Goal: Task Accomplishment & Management: Manage account settings

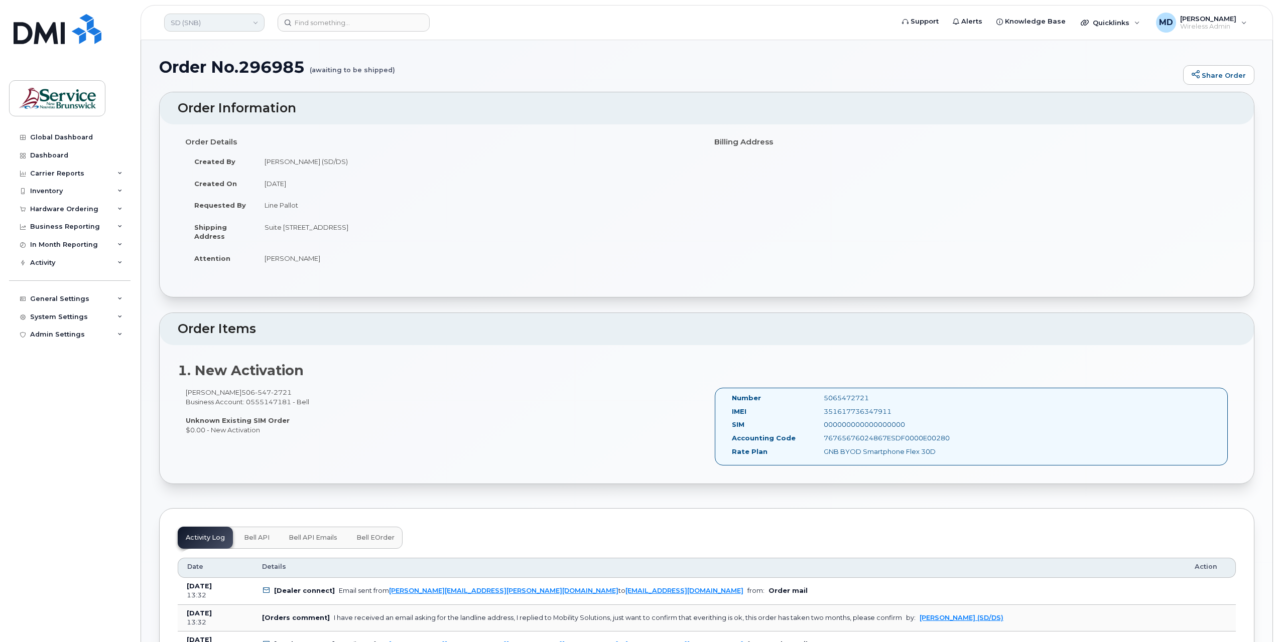
click at [211, 24] on link "SD (SNB)" at bounding box center [214, 23] width 100 height 18
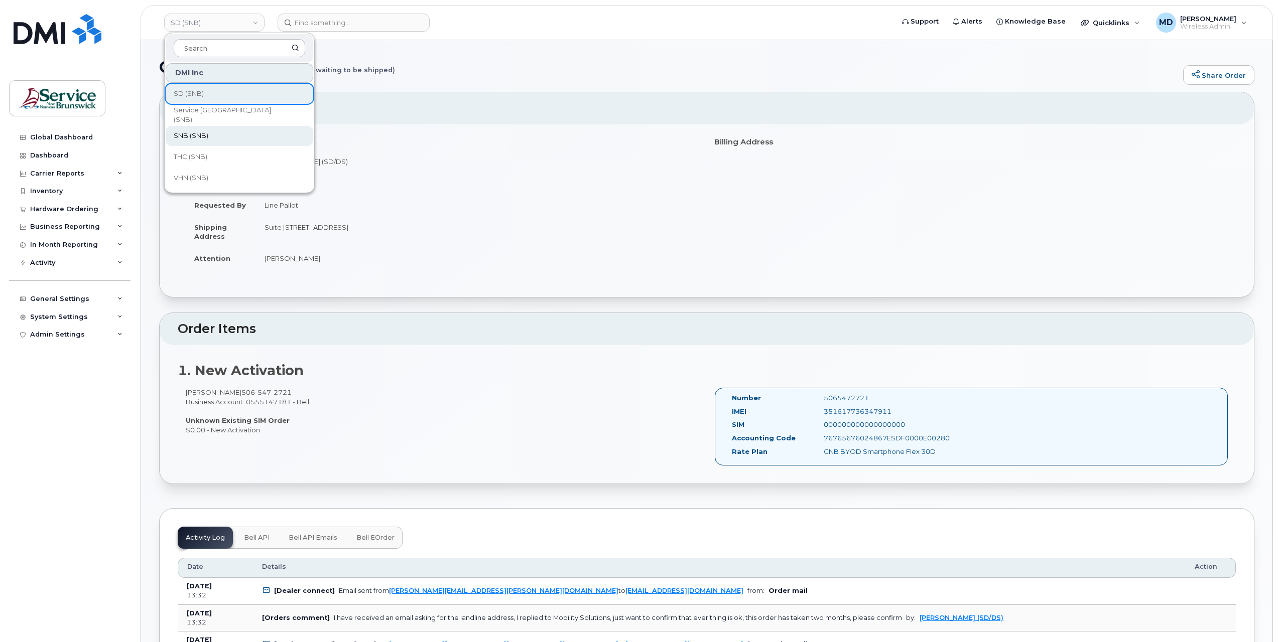
scroll to position [502, 0]
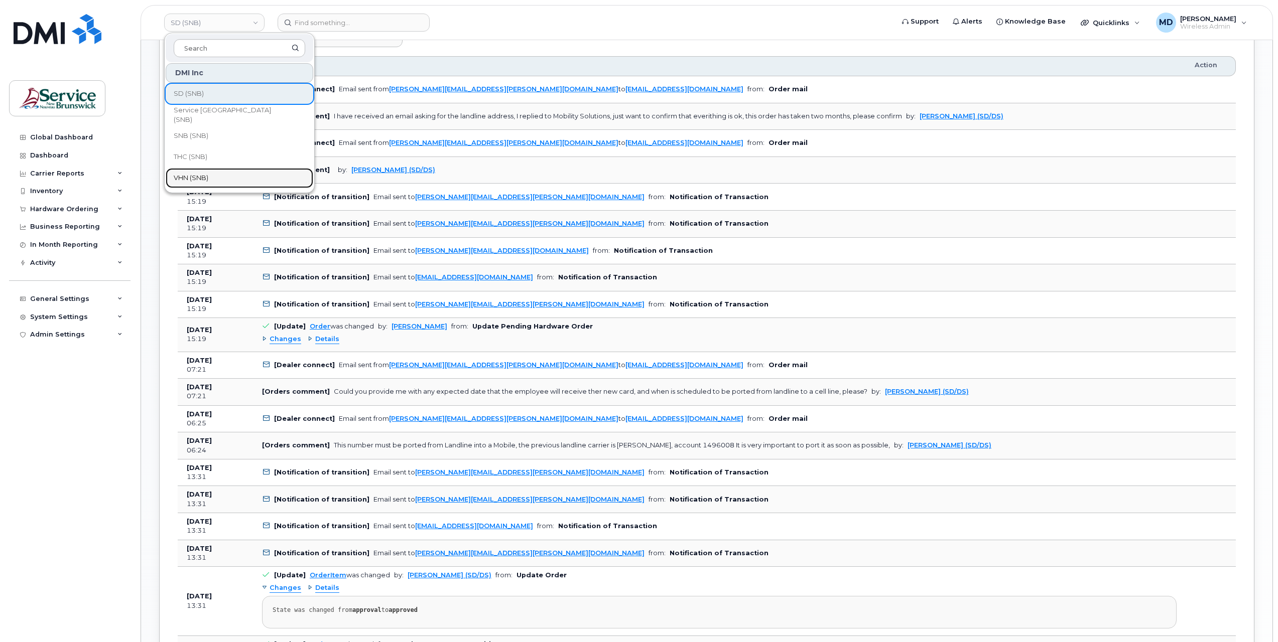
click at [212, 174] on link "VHN (SNB)" at bounding box center [240, 178] width 148 height 20
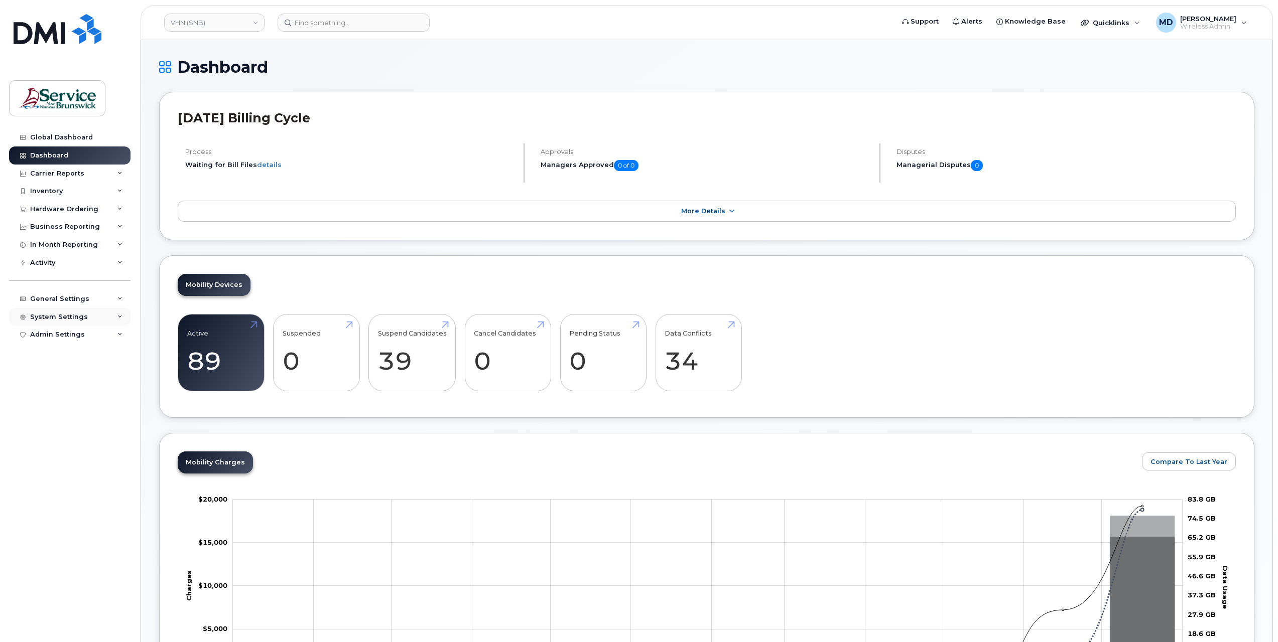
click at [79, 314] on div "System Settings" at bounding box center [59, 317] width 58 height 8
click at [53, 468] on link "Users" at bounding box center [79, 469] width 104 height 19
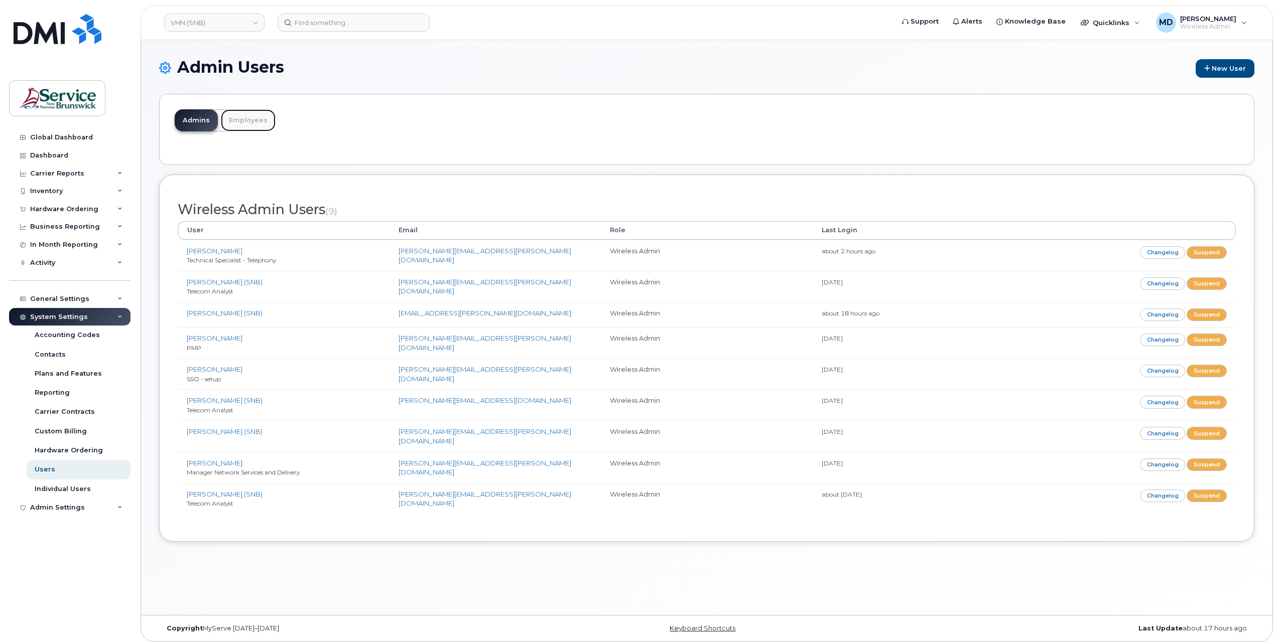
click at [228, 125] on link "Employees" at bounding box center [248, 120] width 55 height 22
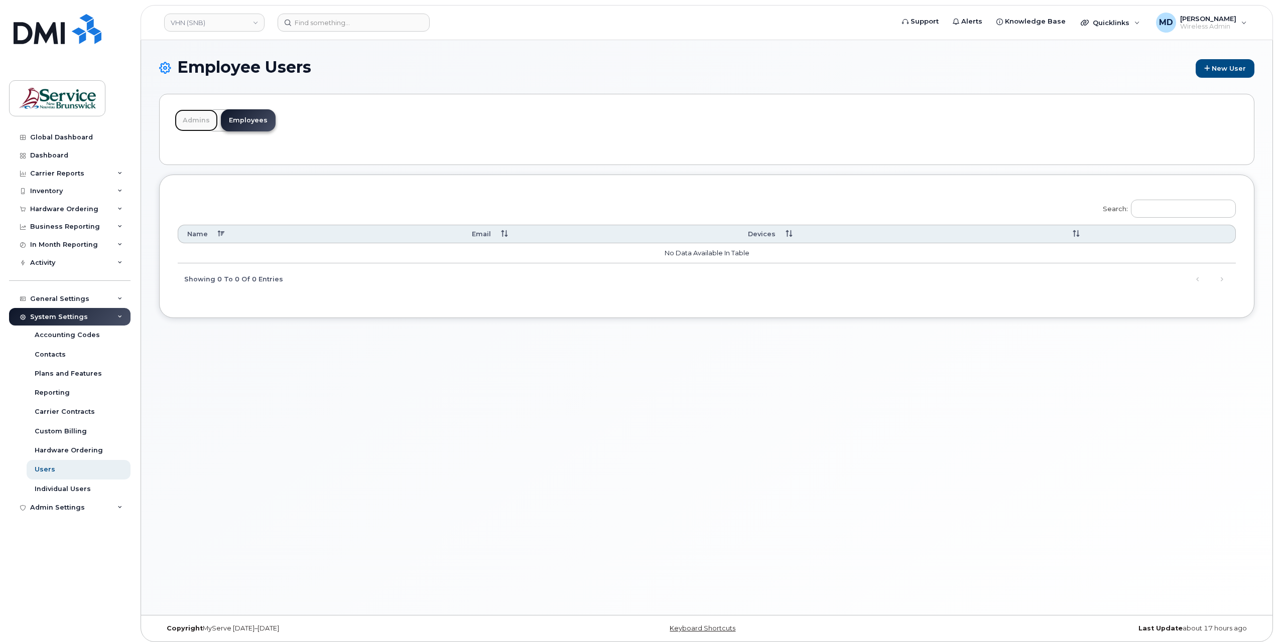
click at [204, 123] on link "Admins" at bounding box center [196, 120] width 43 height 22
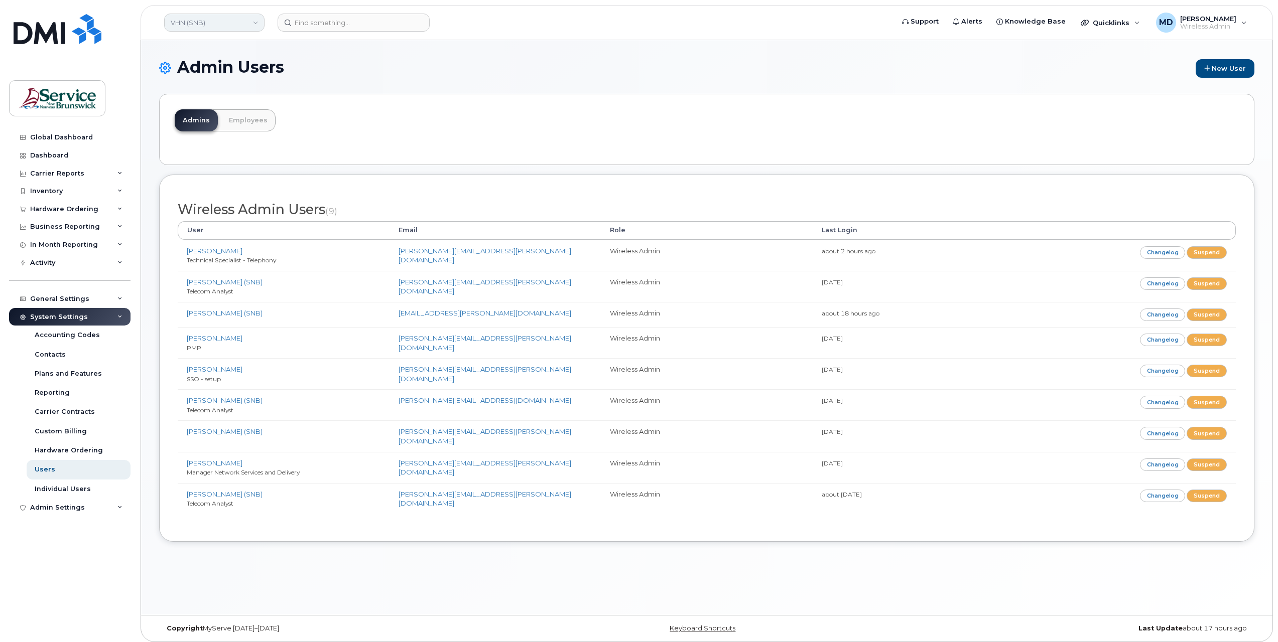
click at [227, 30] on link "VHN (SNB)" at bounding box center [214, 23] width 100 height 18
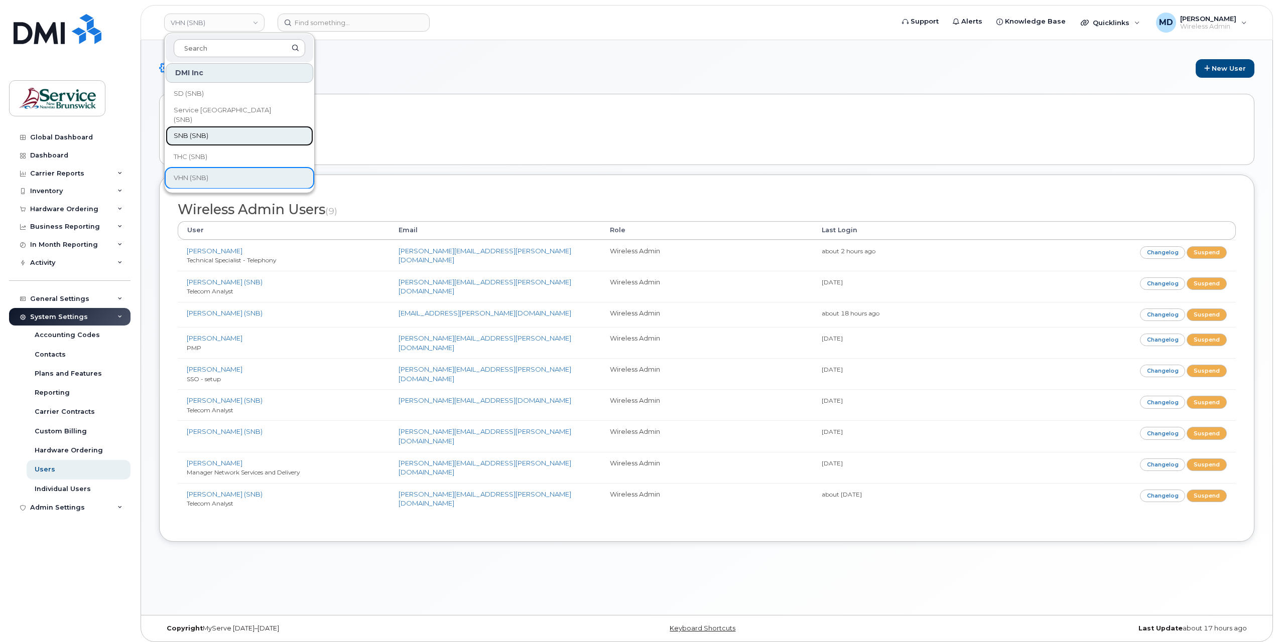
click at [233, 142] on link "SNB (SNB)" at bounding box center [240, 136] width 148 height 20
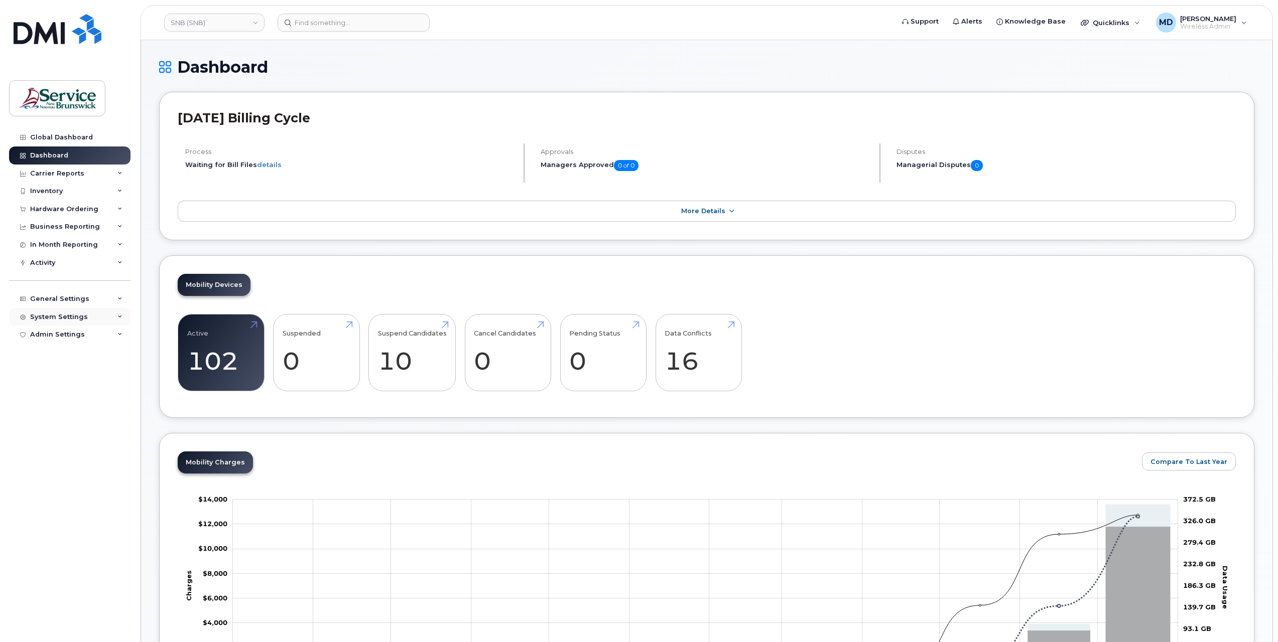
click at [69, 315] on div "System Settings" at bounding box center [59, 317] width 58 height 8
click at [53, 469] on link "Users" at bounding box center [79, 469] width 104 height 19
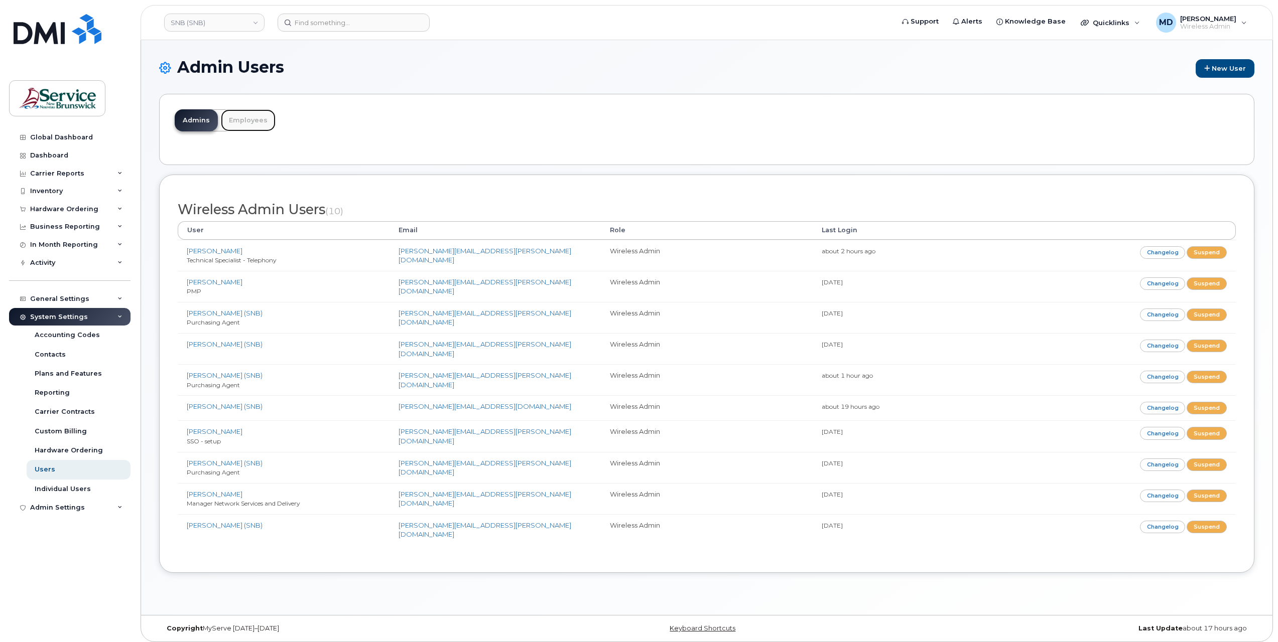
click at [236, 123] on link "Employees" at bounding box center [248, 120] width 55 height 22
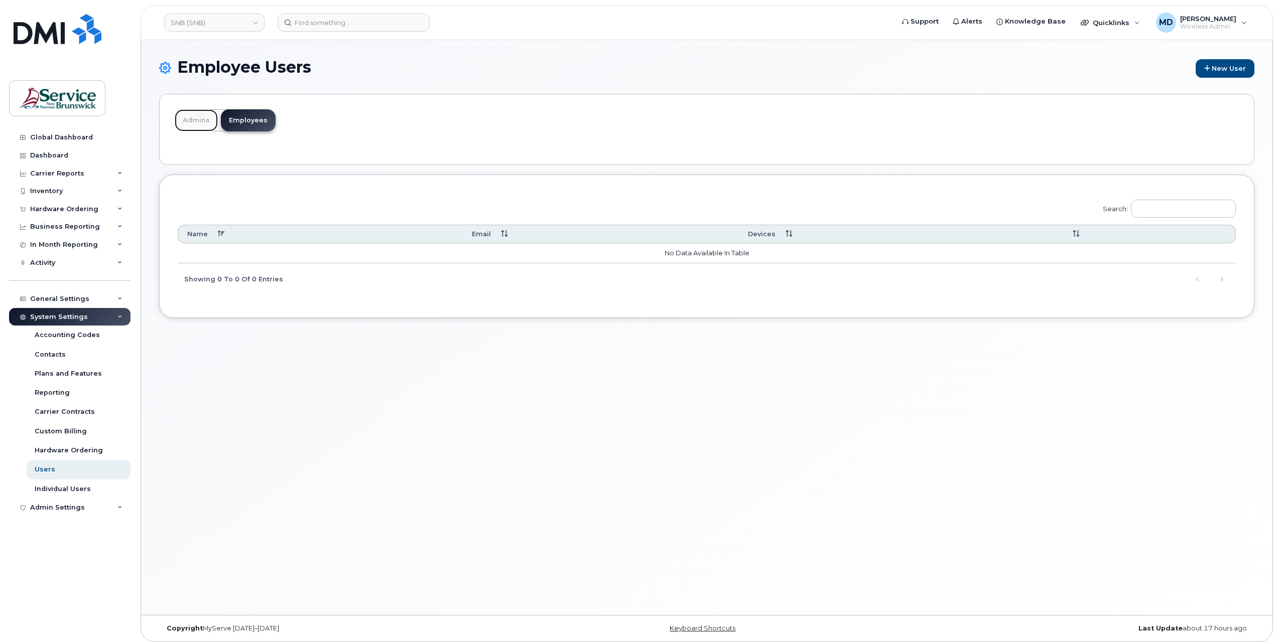
click at [202, 120] on link "Admins" at bounding box center [196, 120] width 43 height 22
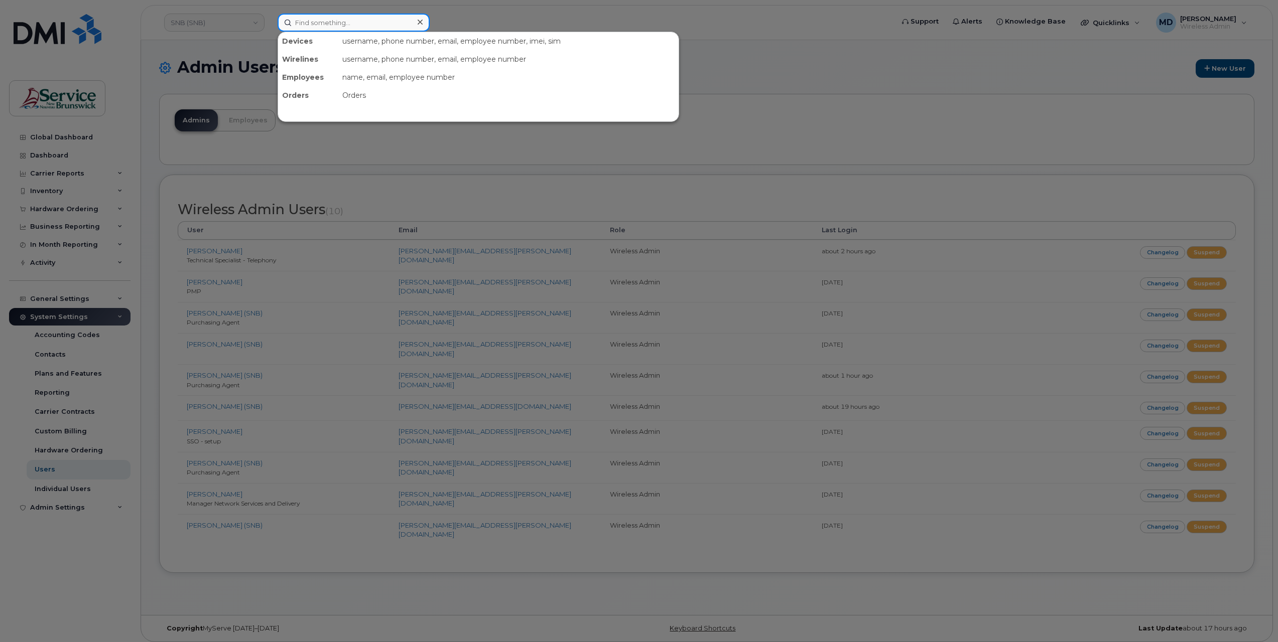
click at [349, 20] on input at bounding box center [354, 23] width 152 height 18
click at [213, 19] on div at bounding box center [639, 321] width 1278 height 642
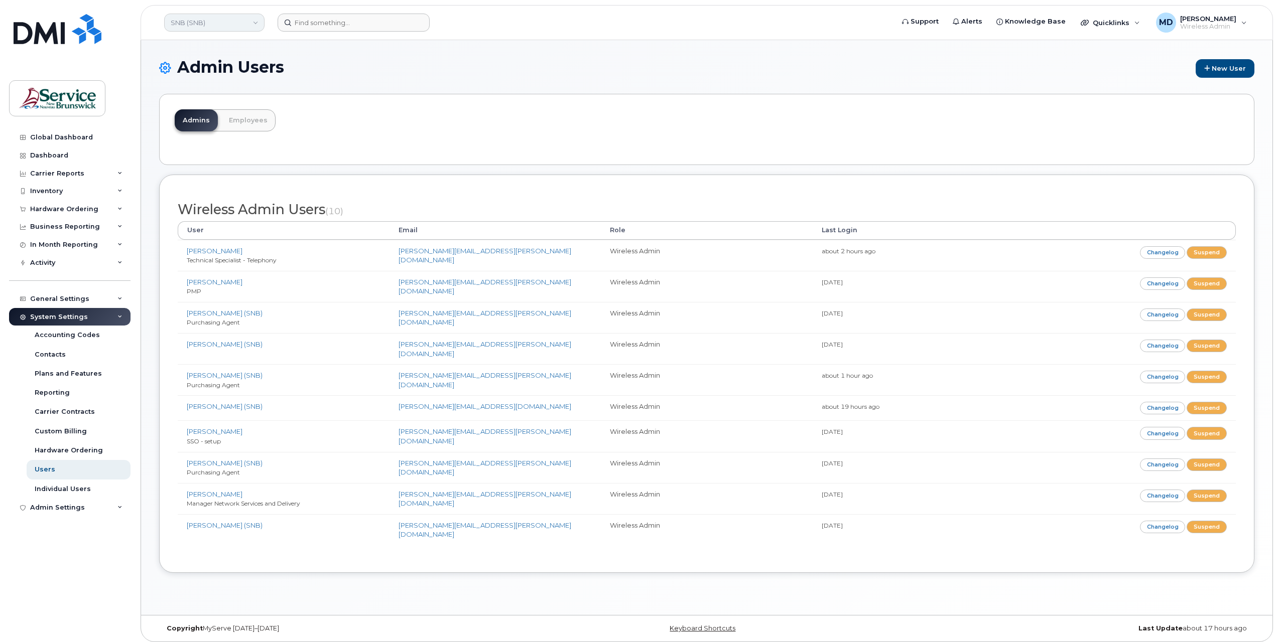
click at [214, 21] on link "SNB (SNB)" at bounding box center [214, 23] width 100 height 18
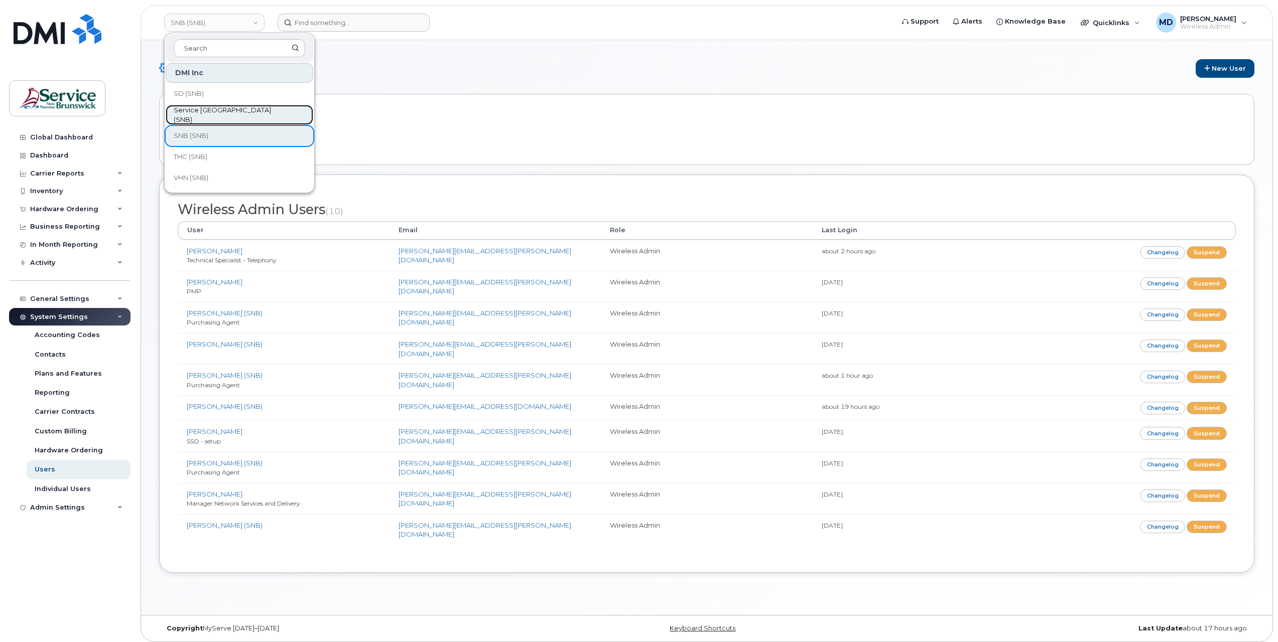
click at [234, 111] on span "Service [GEOGRAPHIC_DATA] (SNB)" at bounding box center [231, 115] width 115 height 20
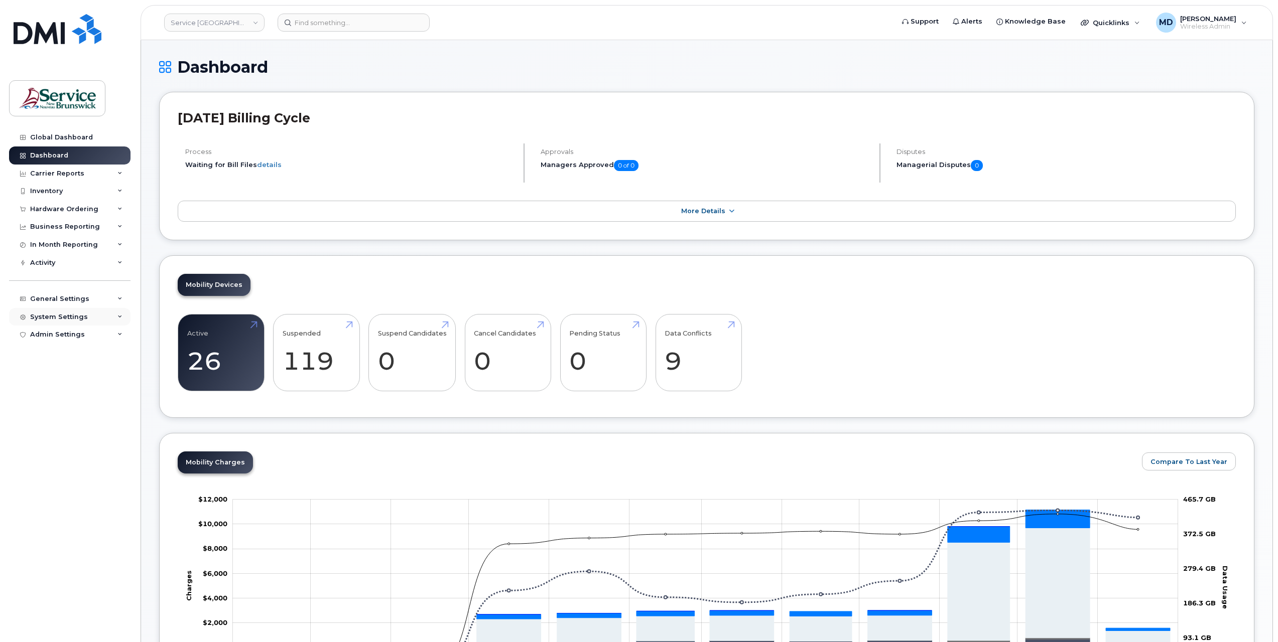
click at [51, 319] on div "System Settings" at bounding box center [59, 317] width 58 height 8
click at [44, 471] on div "Users" at bounding box center [45, 469] width 21 height 9
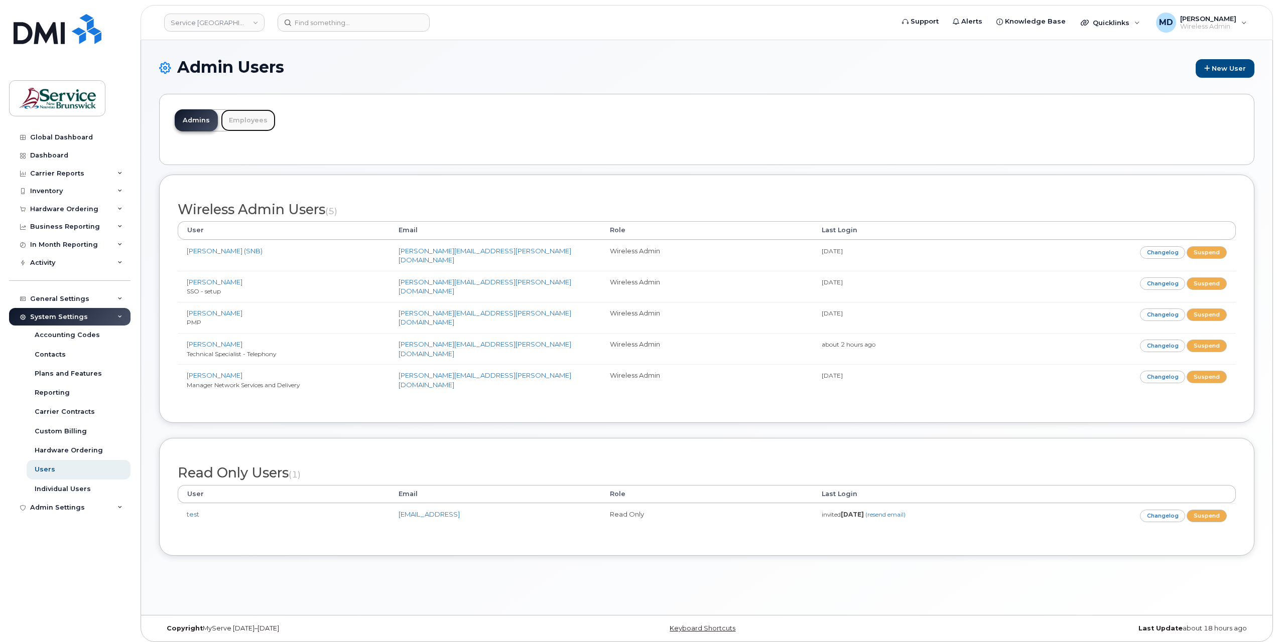
click at [263, 117] on link "Employees" at bounding box center [248, 120] width 55 height 22
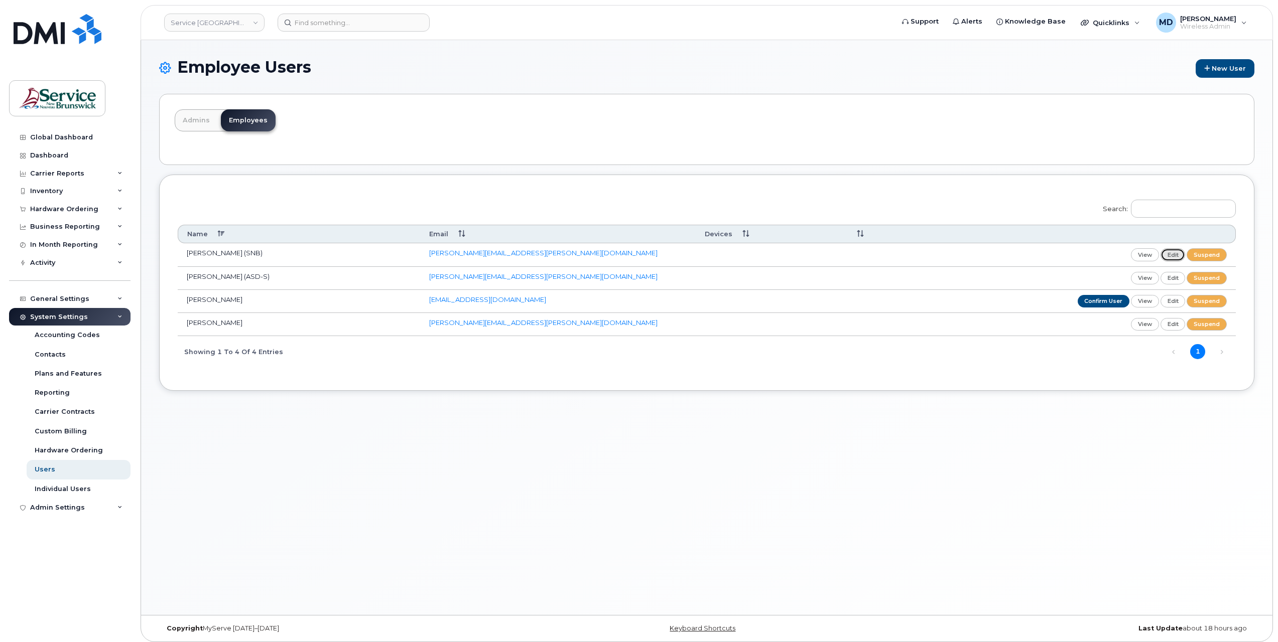
click at [1177, 255] on link "edit" at bounding box center [1172, 254] width 25 height 13
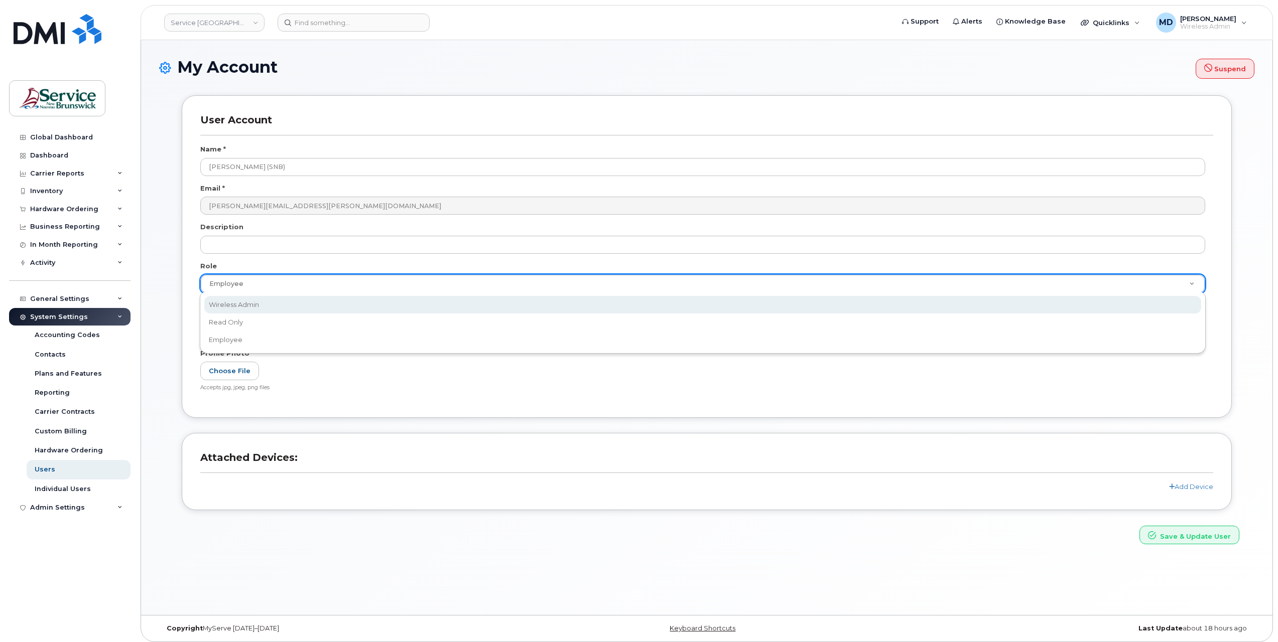
select select "wireless_admin"
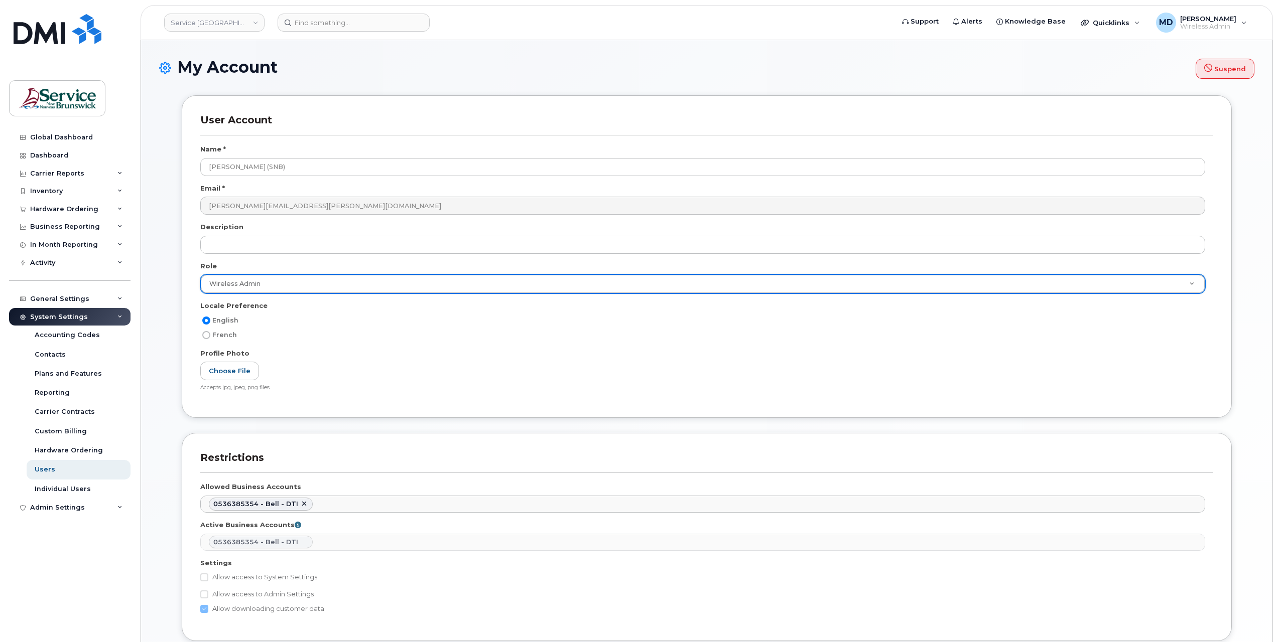
scroll to position [80, 0]
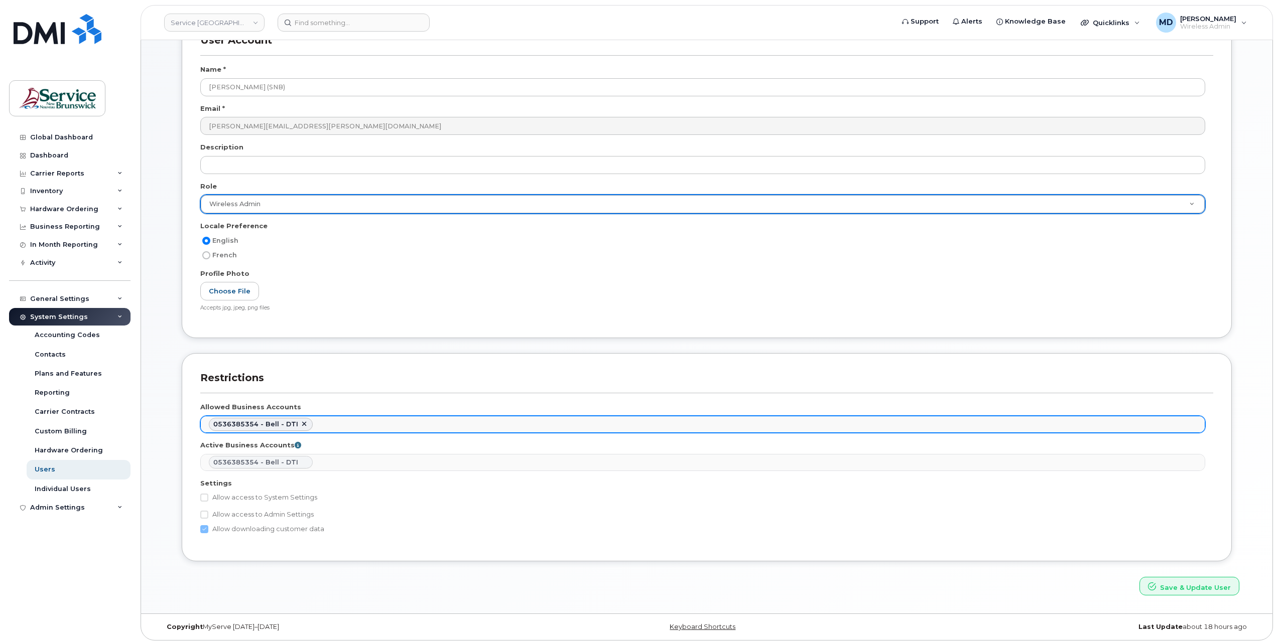
click at [300, 421] on link at bounding box center [304, 425] width 8 height 8
select select
click at [1172, 583] on button "Save & Update User" at bounding box center [1189, 586] width 100 height 19
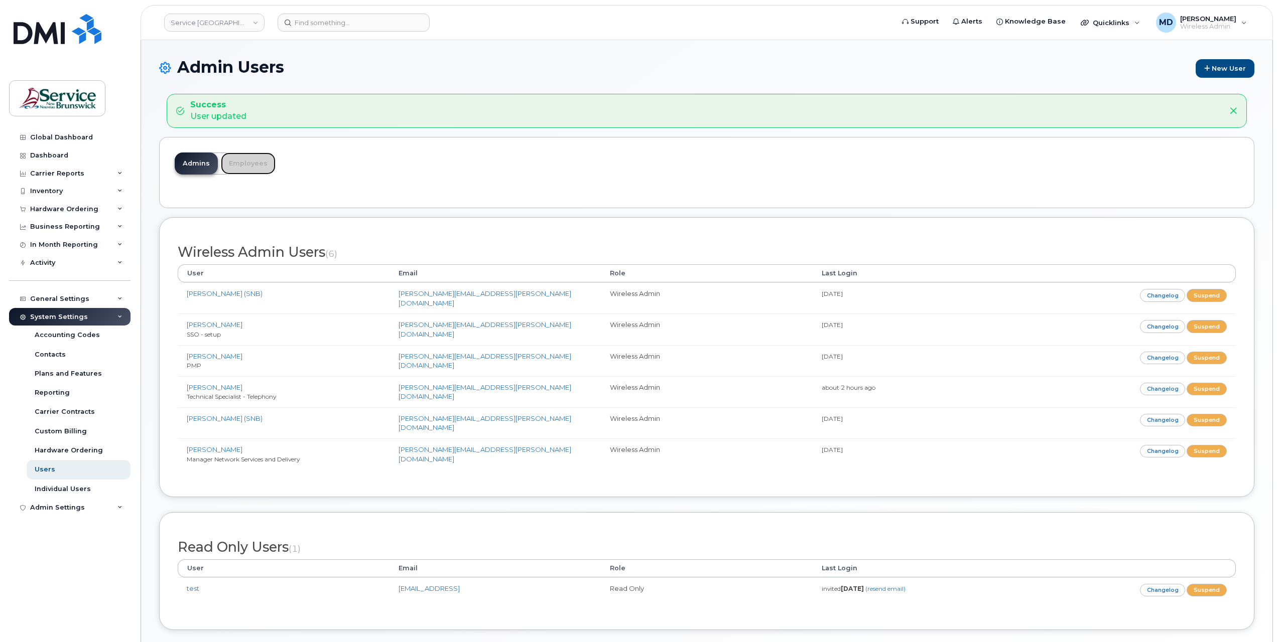
drag, startPoint x: 244, startPoint y: 165, endPoint x: 244, endPoint y: 179, distance: 13.6
click at [244, 165] on link "Employees" at bounding box center [248, 164] width 55 height 22
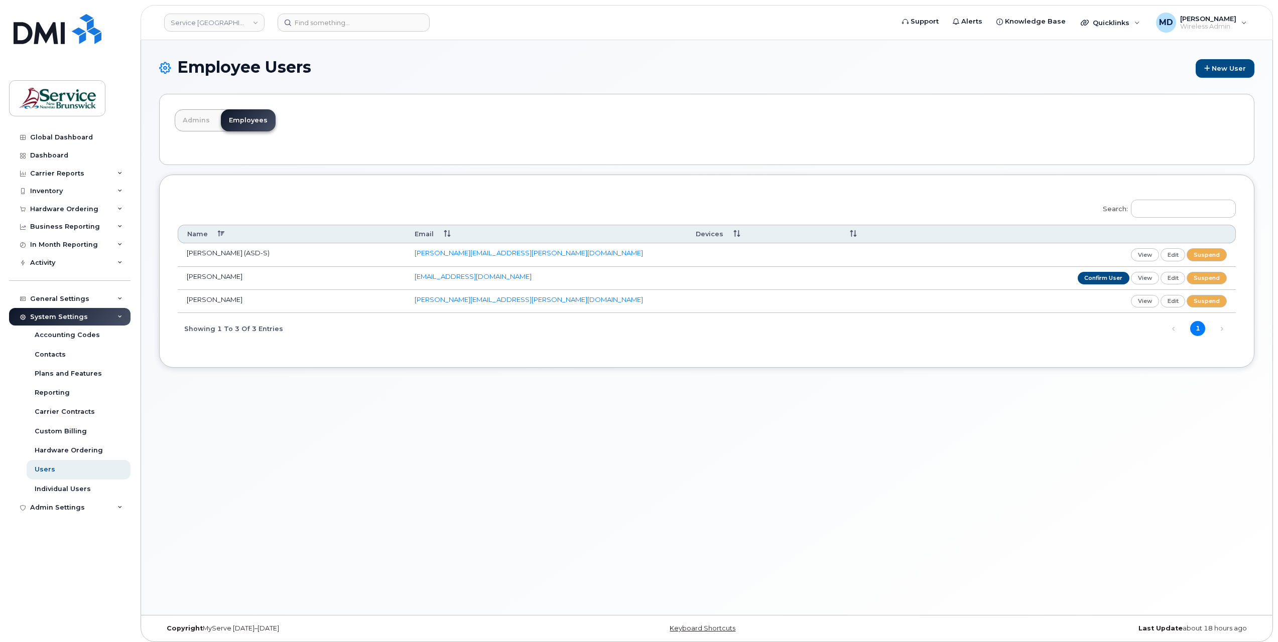
click at [119, 63] on div "Global Dashboard Dashboard Carrier Reports Monthly Billing Data Daily Data Pool…" at bounding box center [68, 321] width 136 height 642
click at [210, 27] on link "Service New Brunswick (SNB)" at bounding box center [214, 23] width 100 height 18
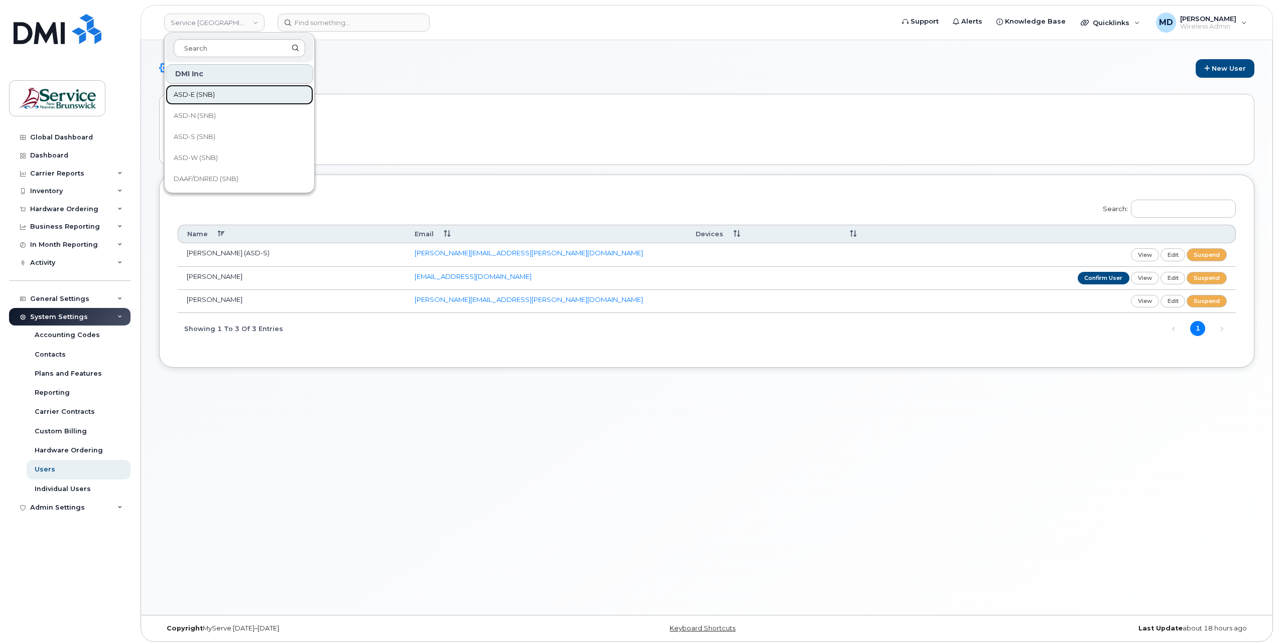
click at [206, 90] on span "ASD-E (SNB)" at bounding box center [194, 95] width 41 height 10
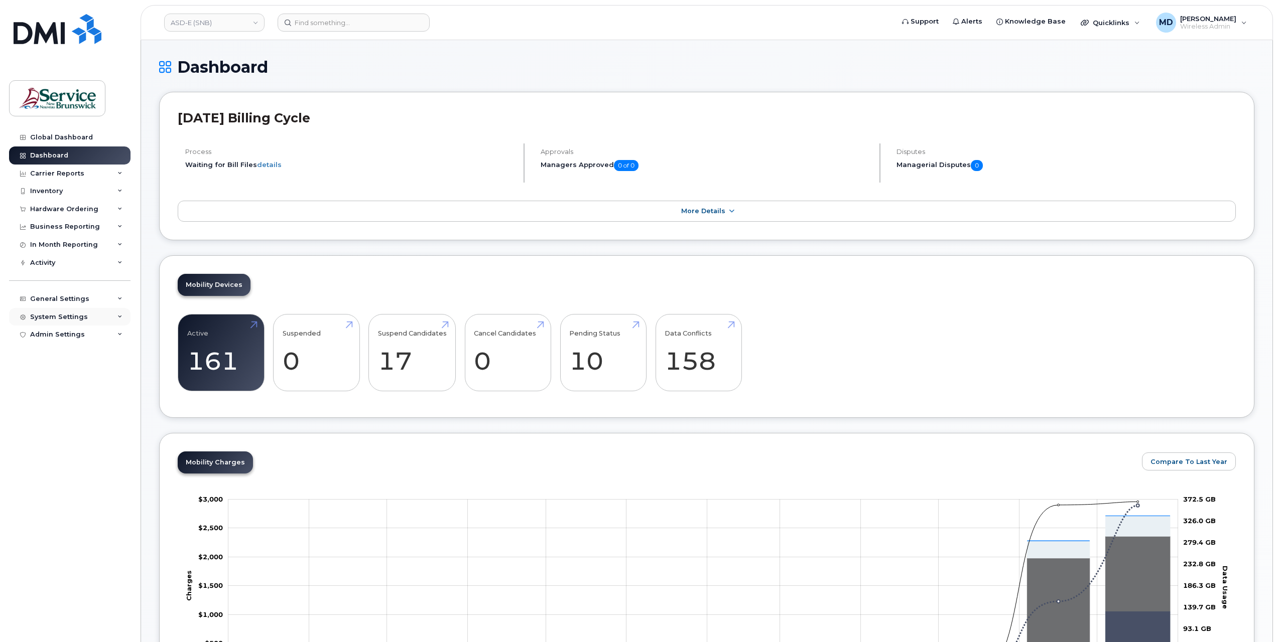
click at [83, 312] on div "System Settings" at bounding box center [69, 317] width 121 height 18
click at [77, 211] on div "Hardware Ordering" at bounding box center [64, 209] width 68 height 8
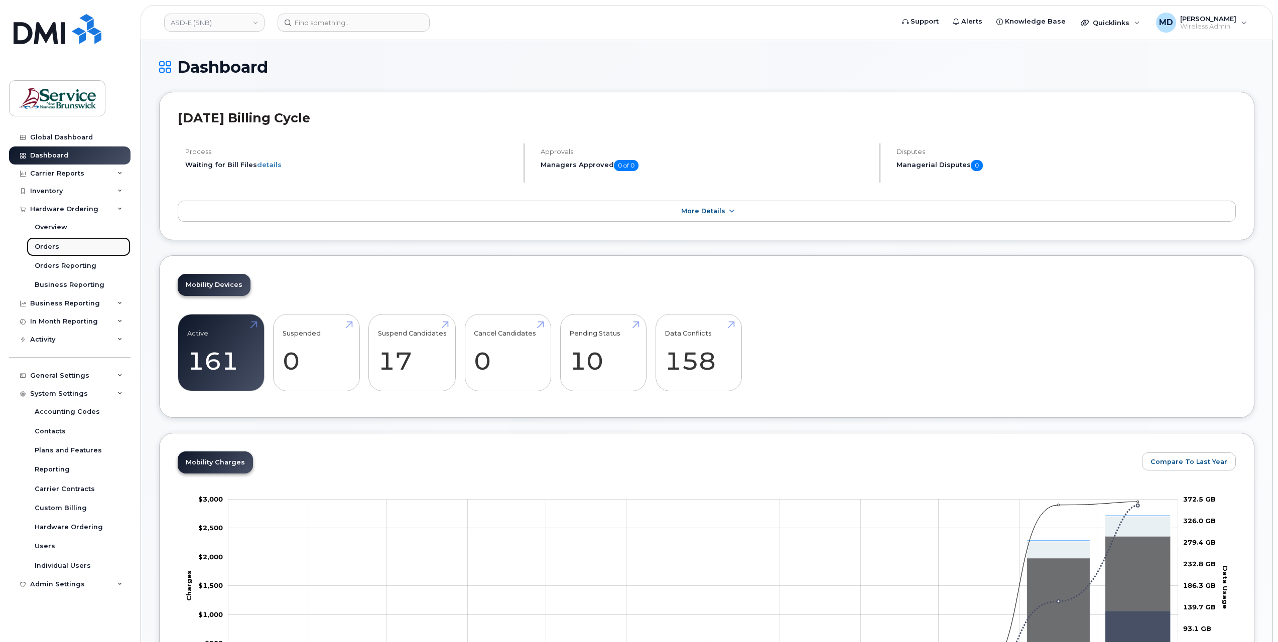
click at [48, 247] on div "Orders" at bounding box center [47, 246] width 25 height 9
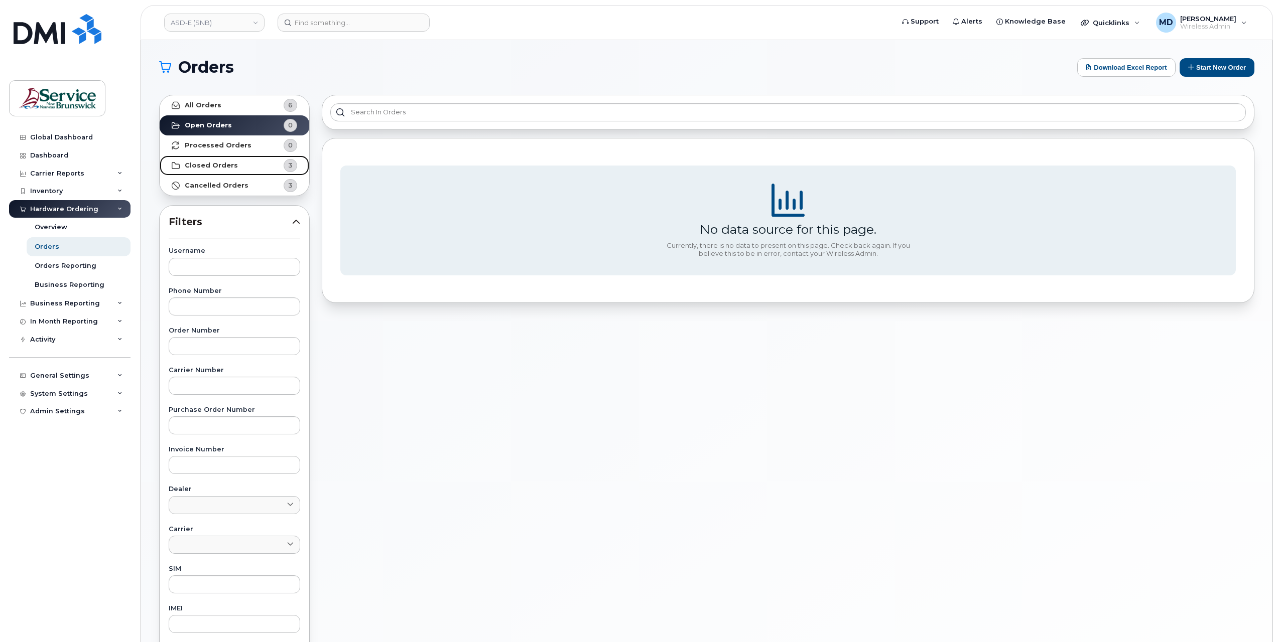
click at [208, 163] on strong "Closed Orders" at bounding box center [211, 166] width 53 height 8
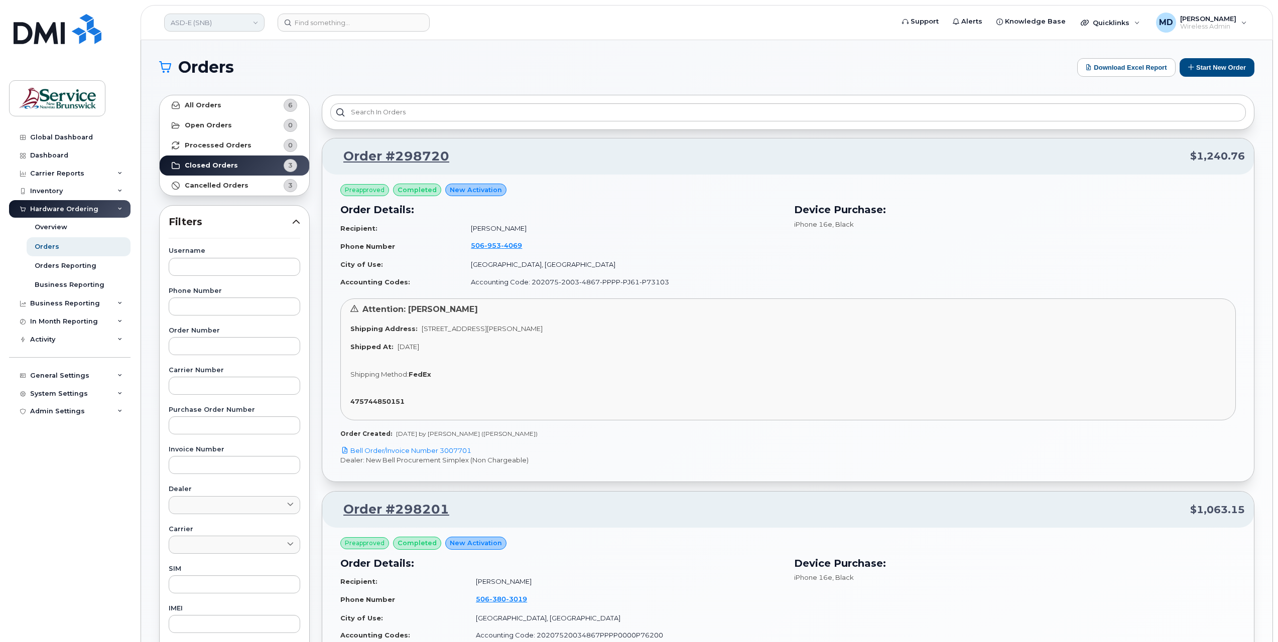
click at [207, 26] on link "ASD-E (SNB)" at bounding box center [214, 23] width 100 height 18
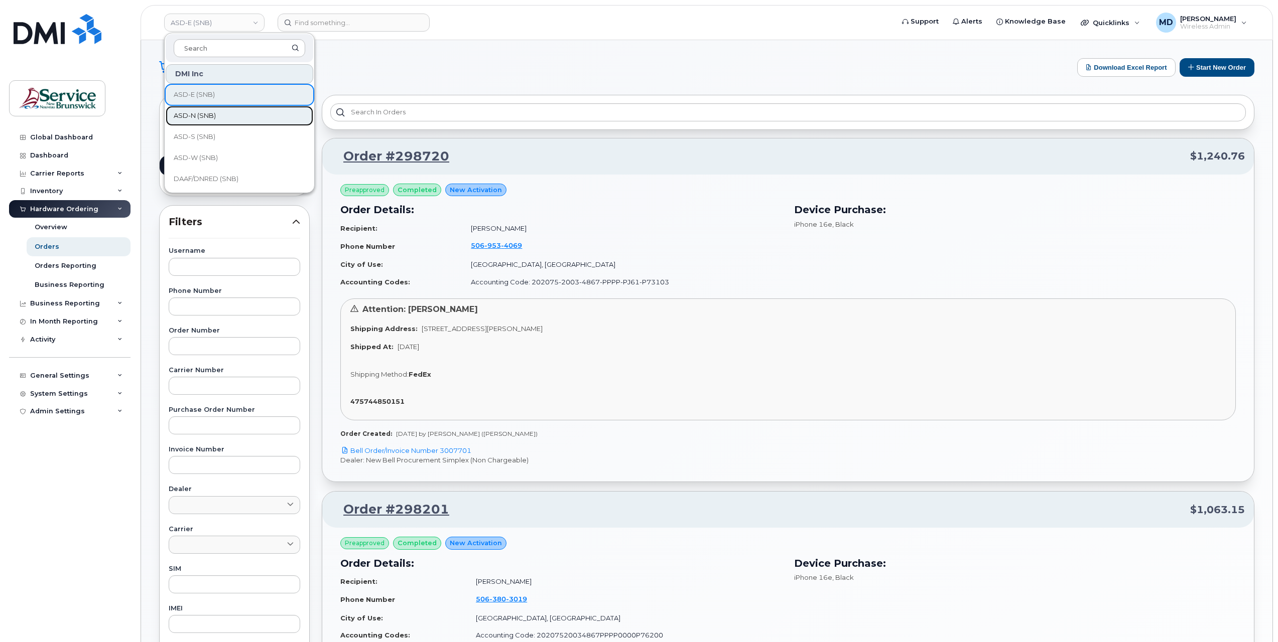
click at [206, 115] on span "ASD-N (SNB)" at bounding box center [195, 116] width 42 height 10
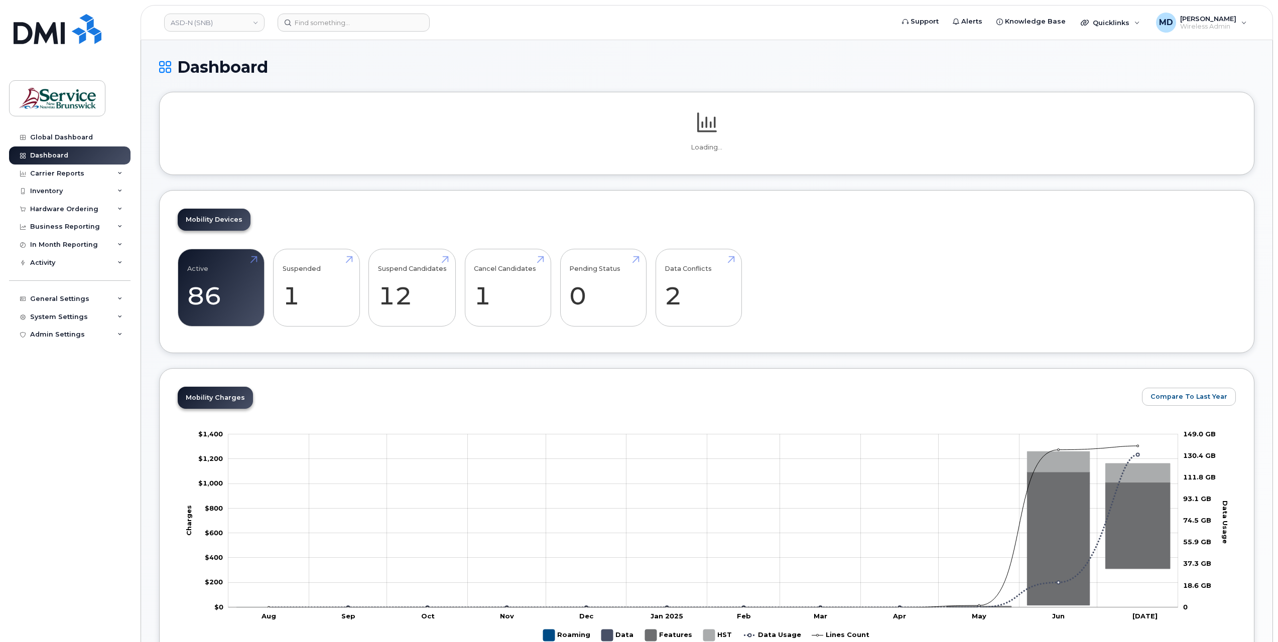
click at [57, 207] on div "Hardware Ordering" at bounding box center [64, 209] width 68 height 8
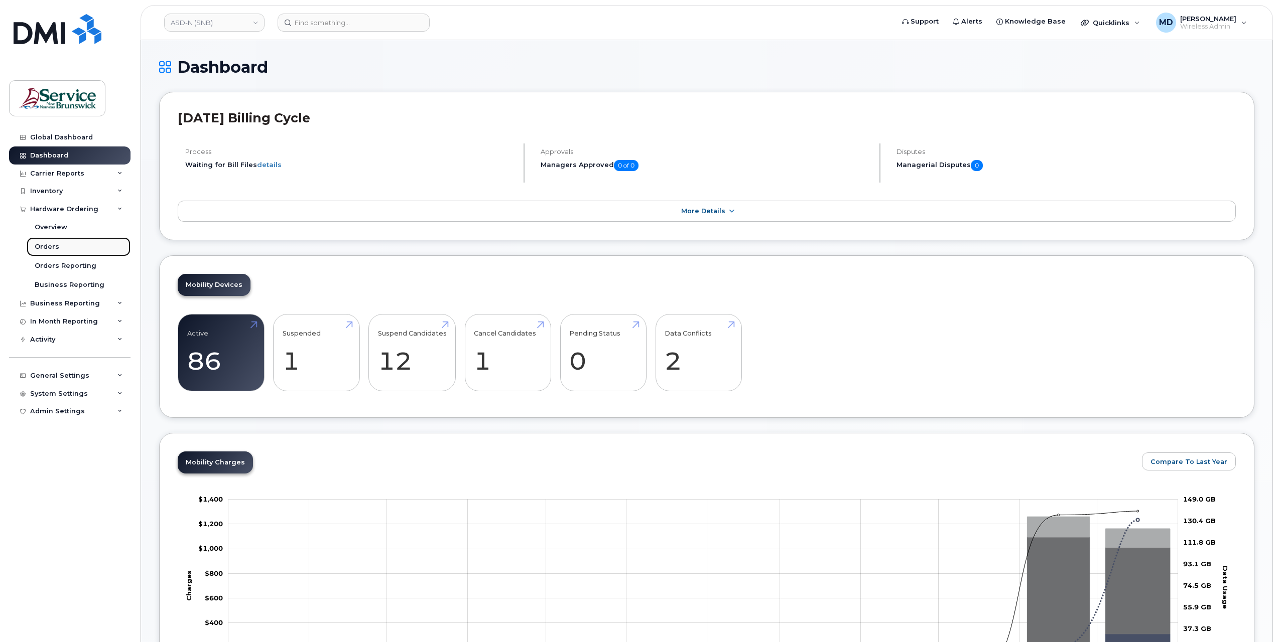
click at [48, 246] on div "Orders" at bounding box center [47, 246] width 25 height 9
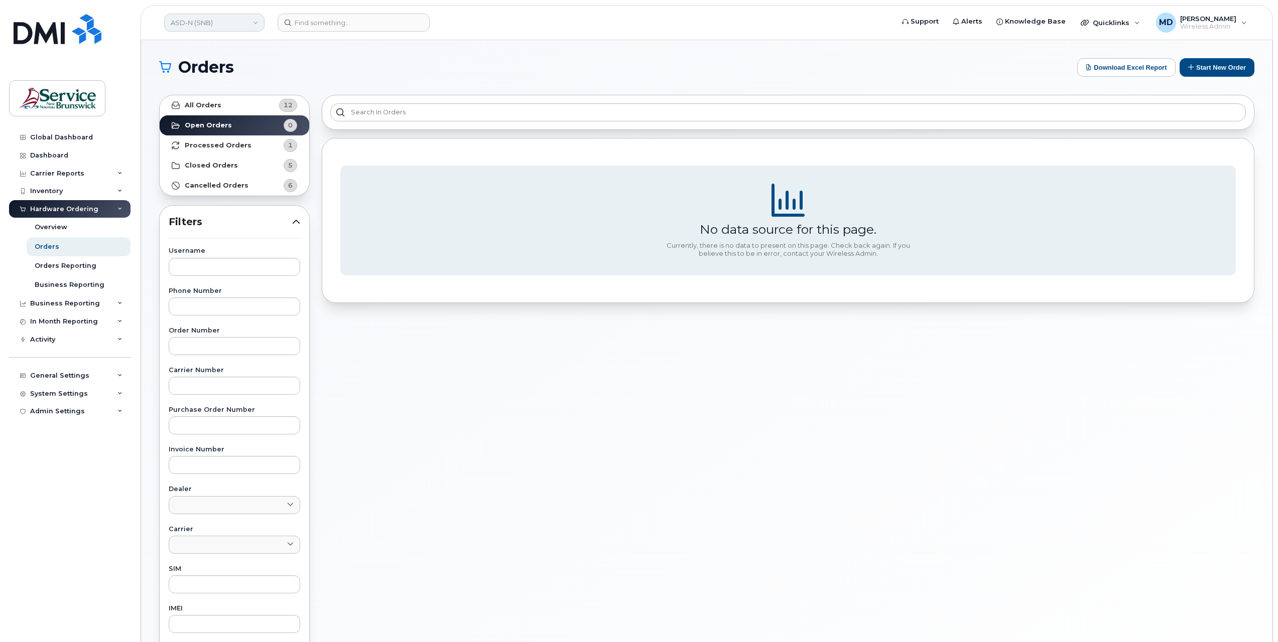
click at [207, 25] on link "ASD-N (SNB)" at bounding box center [214, 23] width 100 height 18
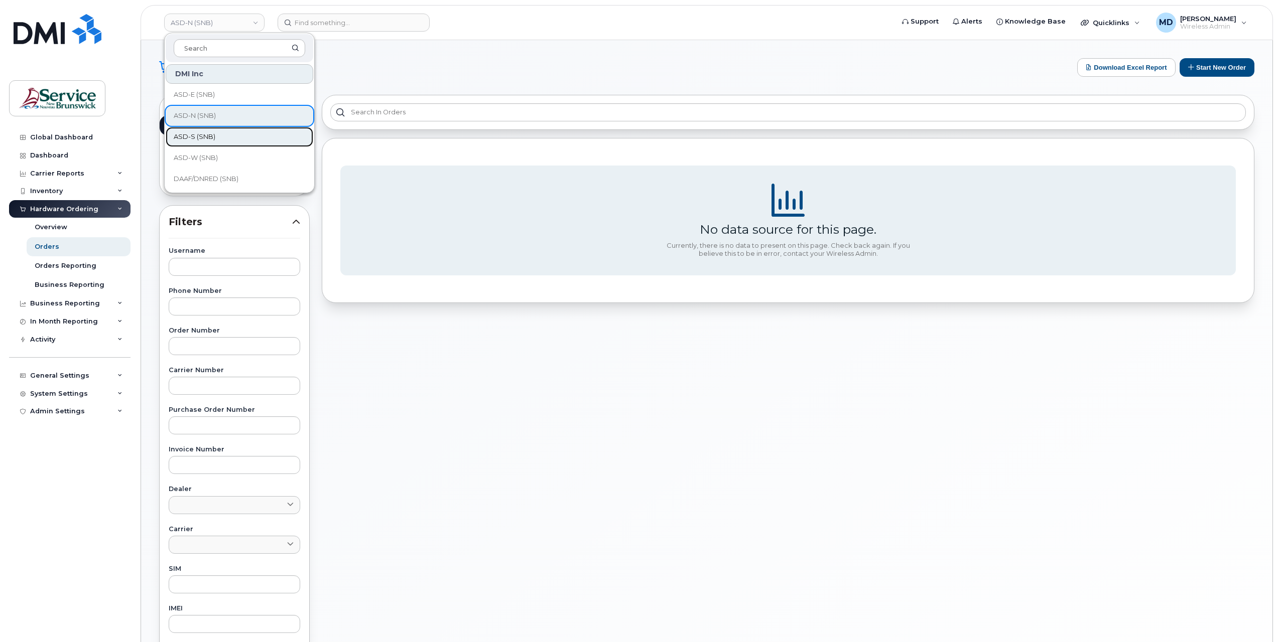
click at [189, 135] on span "ASD-S (SNB)" at bounding box center [195, 137] width 42 height 10
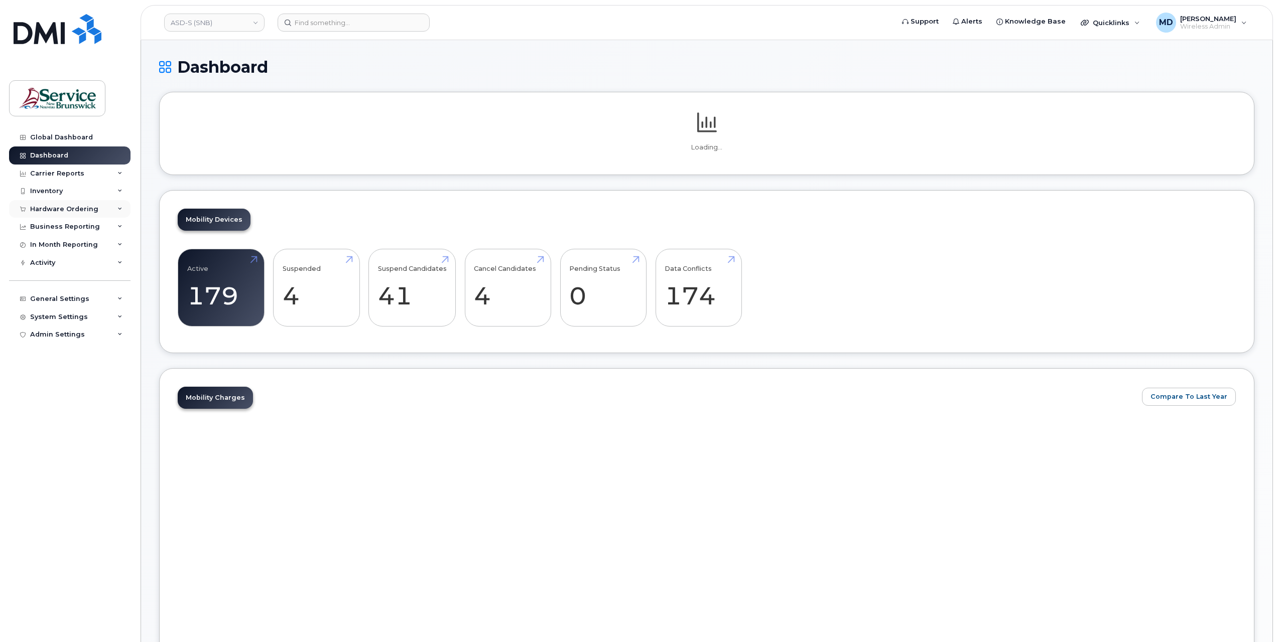
click at [55, 210] on div "Hardware Ordering" at bounding box center [64, 209] width 68 height 8
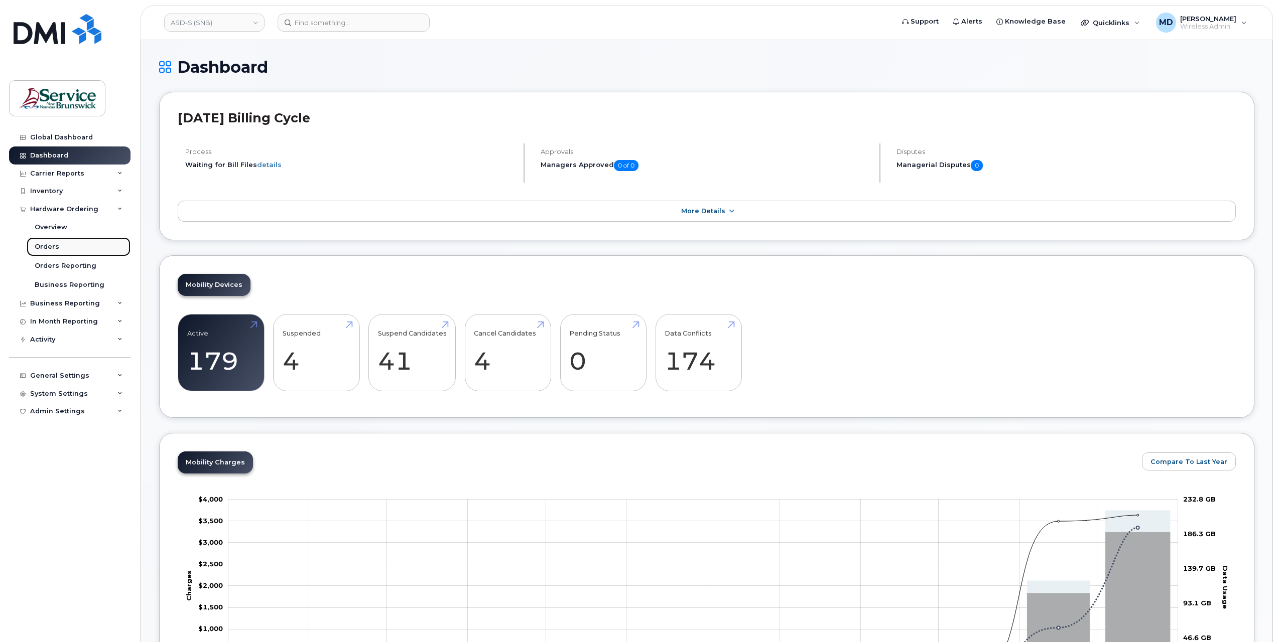
click at [54, 243] on div "Orders" at bounding box center [47, 246] width 25 height 9
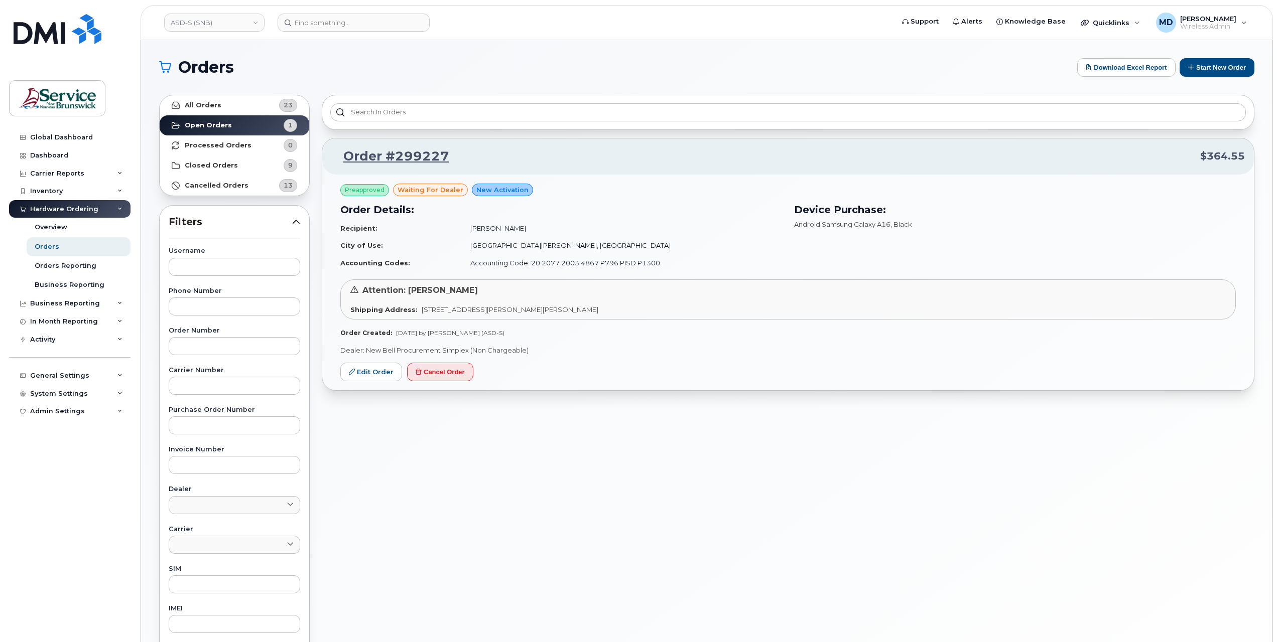
click at [402, 602] on div "Order #299227 $364.55 Preapproved waiting for dealer New Activation Order Detai…" at bounding box center [788, 441] width 944 height 705
drag, startPoint x: 617, startPoint y: 311, endPoint x: 418, endPoint y: 316, distance: 199.8
click at [418, 316] on div "Attention: Wendy hueser Shipping Address: 490 Woodward Ave Saint John New Bruns…" at bounding box center [787, 300] width 895 height 40
copy span "490 Woodward Ave Saint John New Brunswick E2K 5N3"
click at [95, 538] on div "Global Dashboard Dashboard Carrier Reports Monthly Billing Data Daily Data Pool…" at bounding box center [71, 377] width 124 height 499
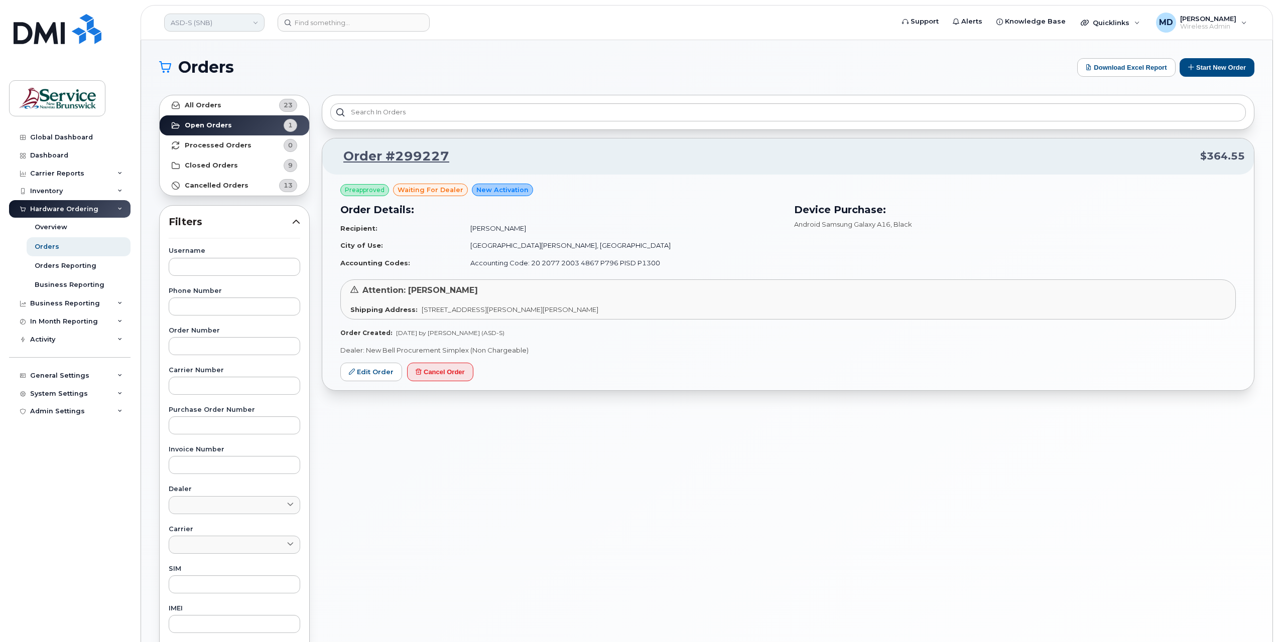
click at [230, 24] on link "ASD-S (SNB)" at bounding box center [214, 23] width 100 height 18
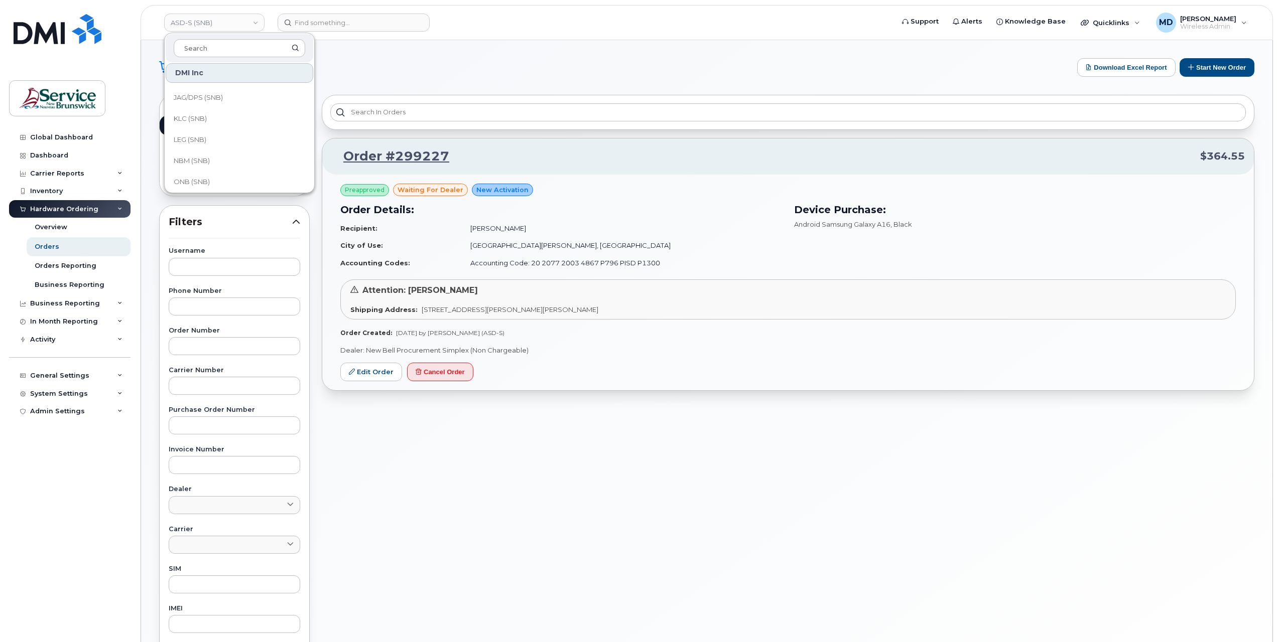
scroll to position [486, 0]
click at [208, 136] on link "SNB (SNB)" at bounding box center [240, 136] width 148 height 20
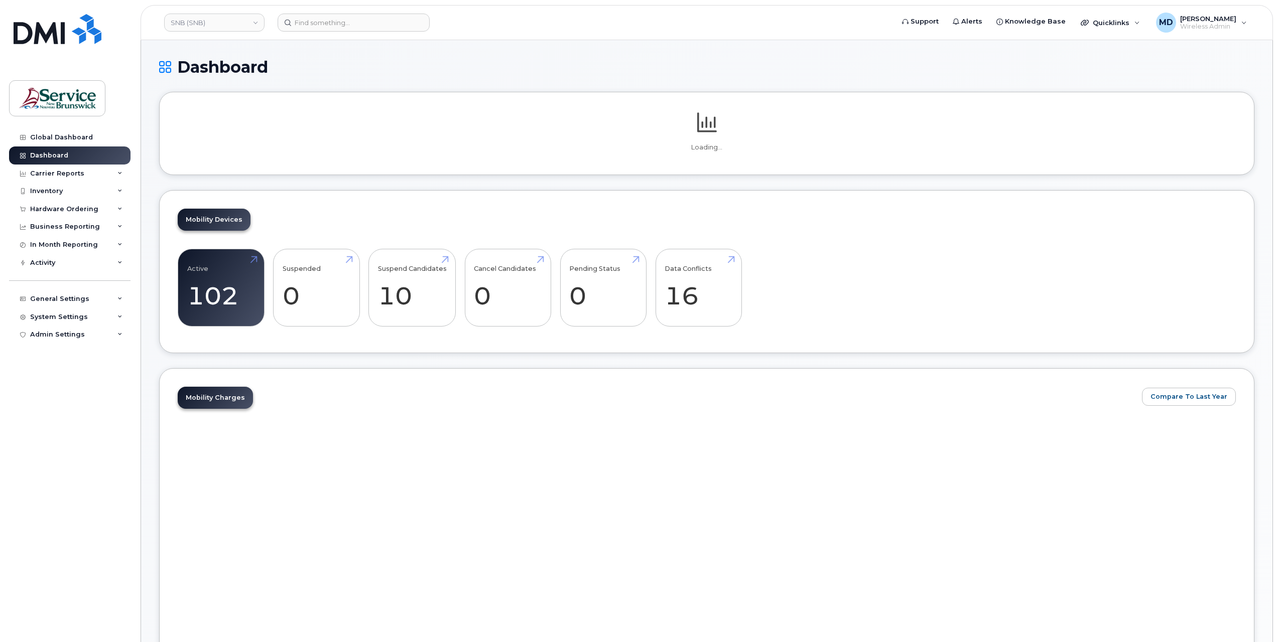
click at [60, 317] on div "System Settings" at bounding box center [59, 317] width 58 height 8
